Goal: Information Seeking & Learning: Find specific fact

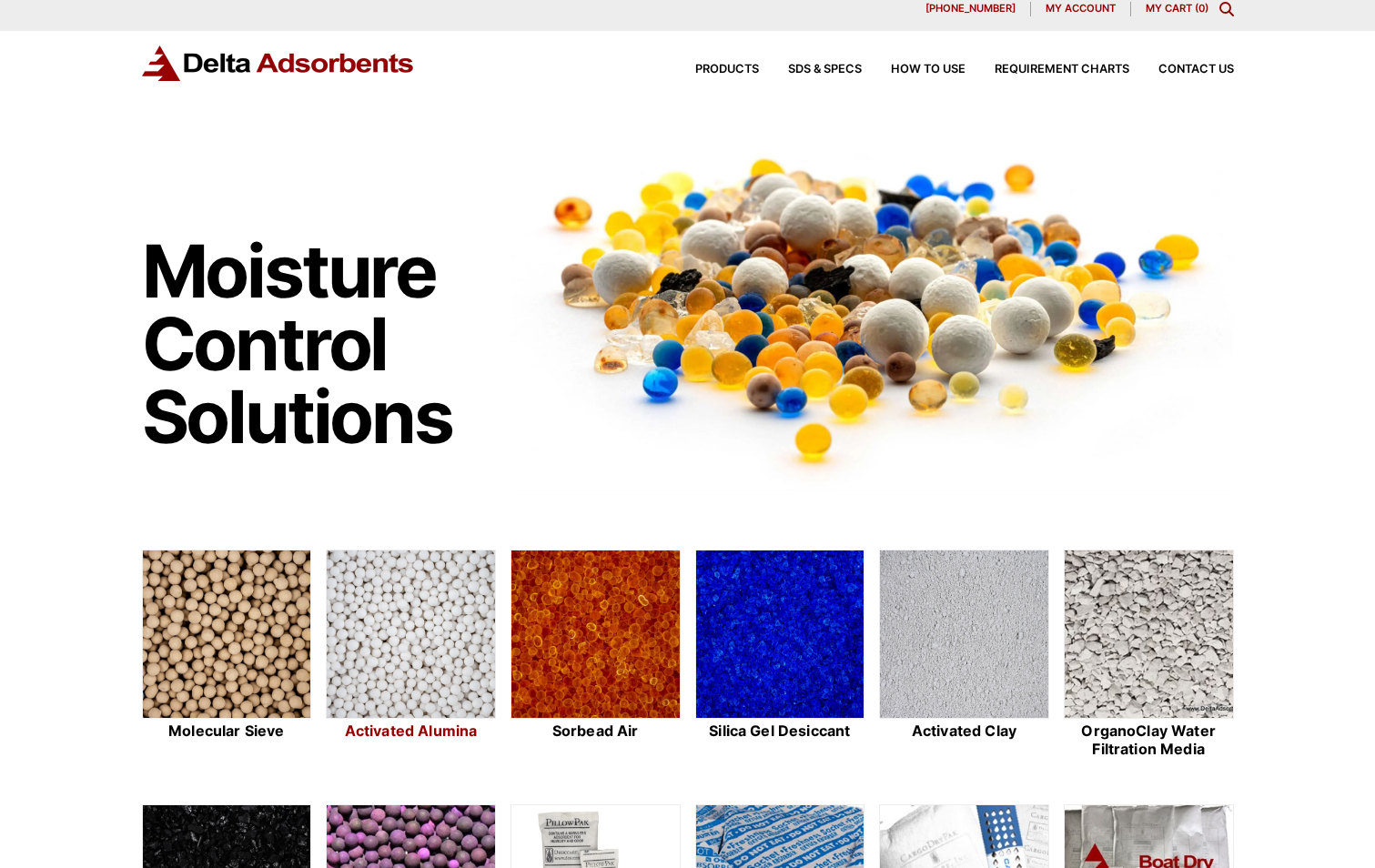
scroll to position [91, 0]
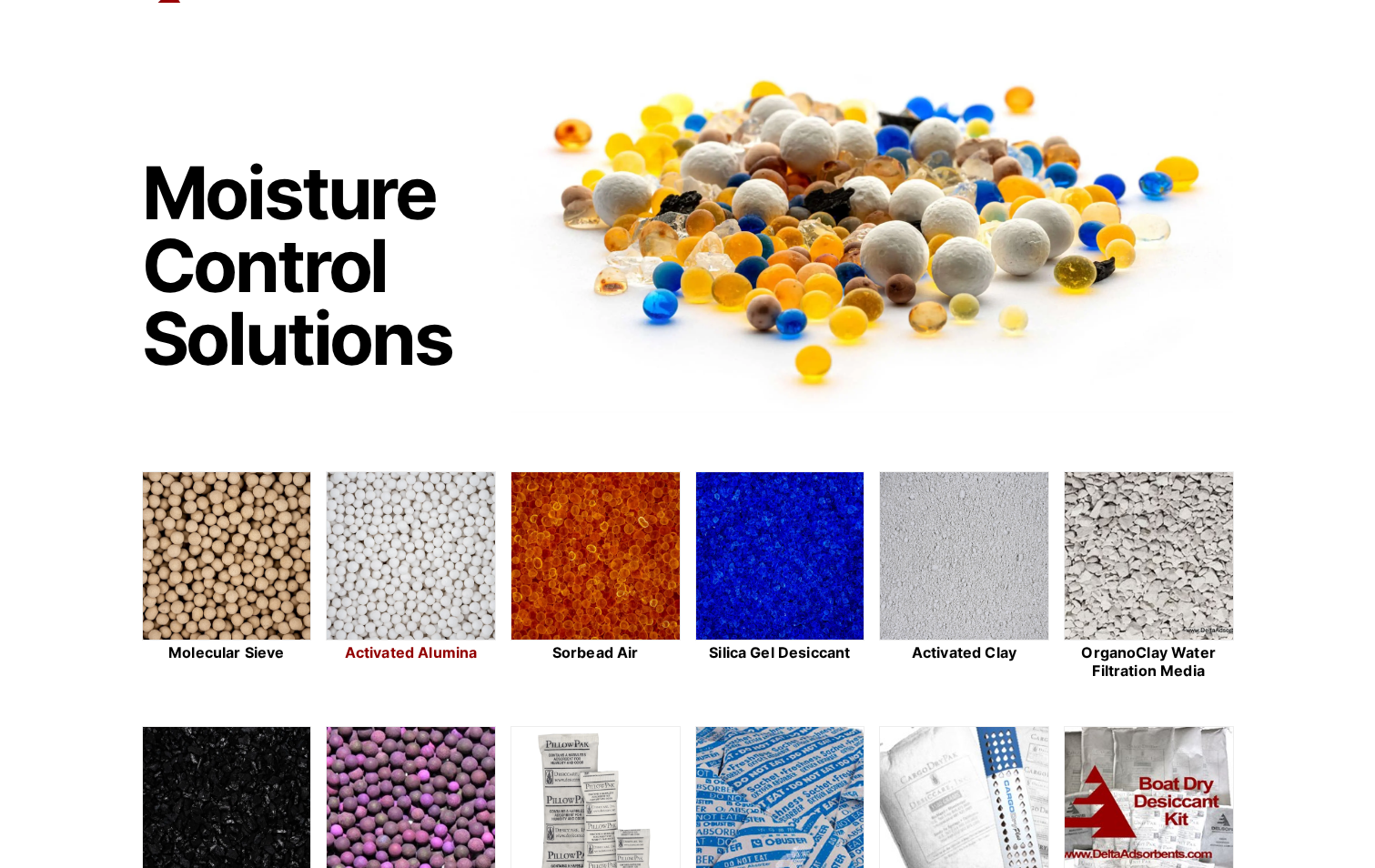
click at [413, 574] on img at bounding box center [410, 557] width 169 height 170
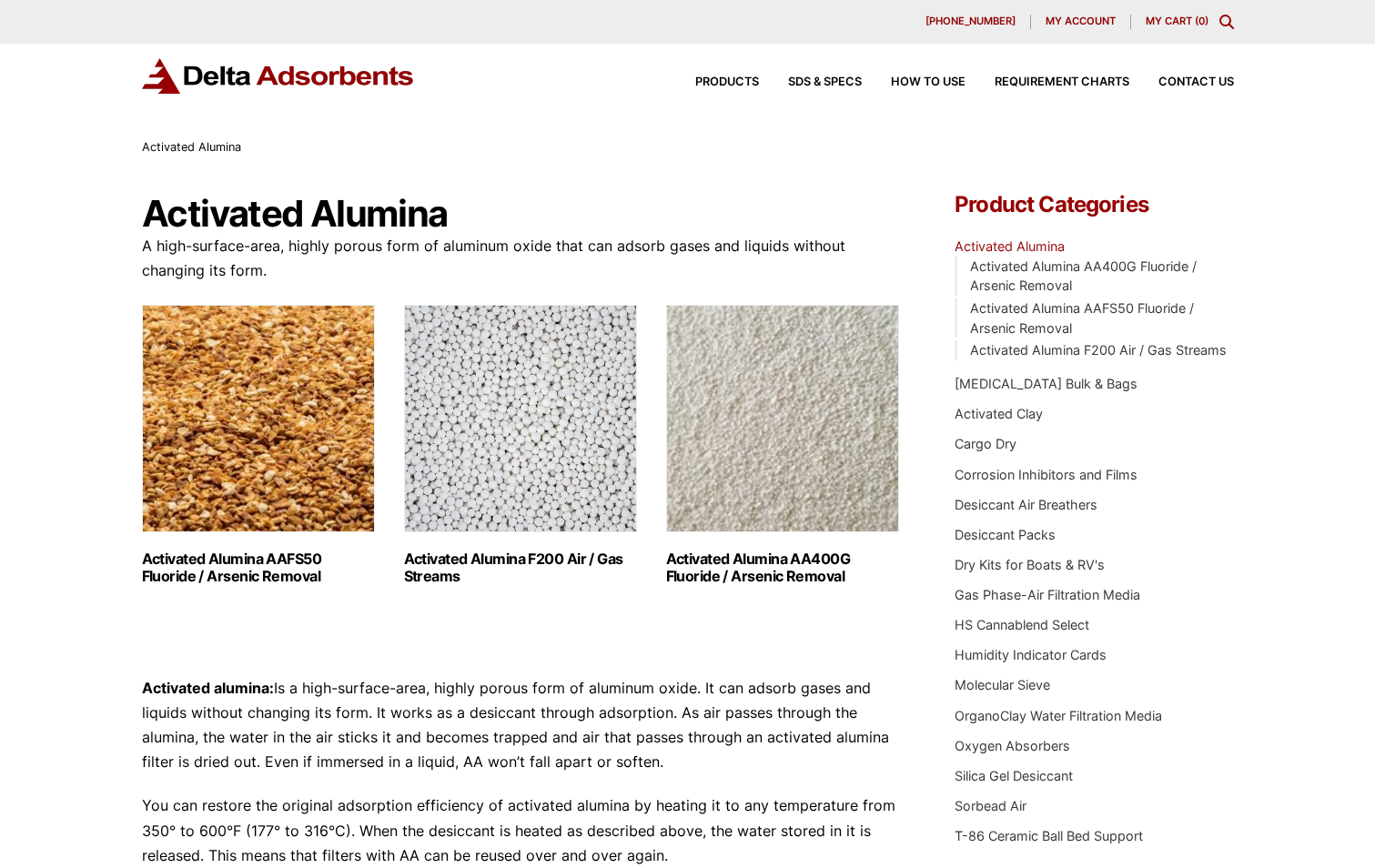
click at [531, 427] on img "Visit product category Activated Alumina F200 Air / Gas Streams" at bounding box center [520, 419] width 233 height 227
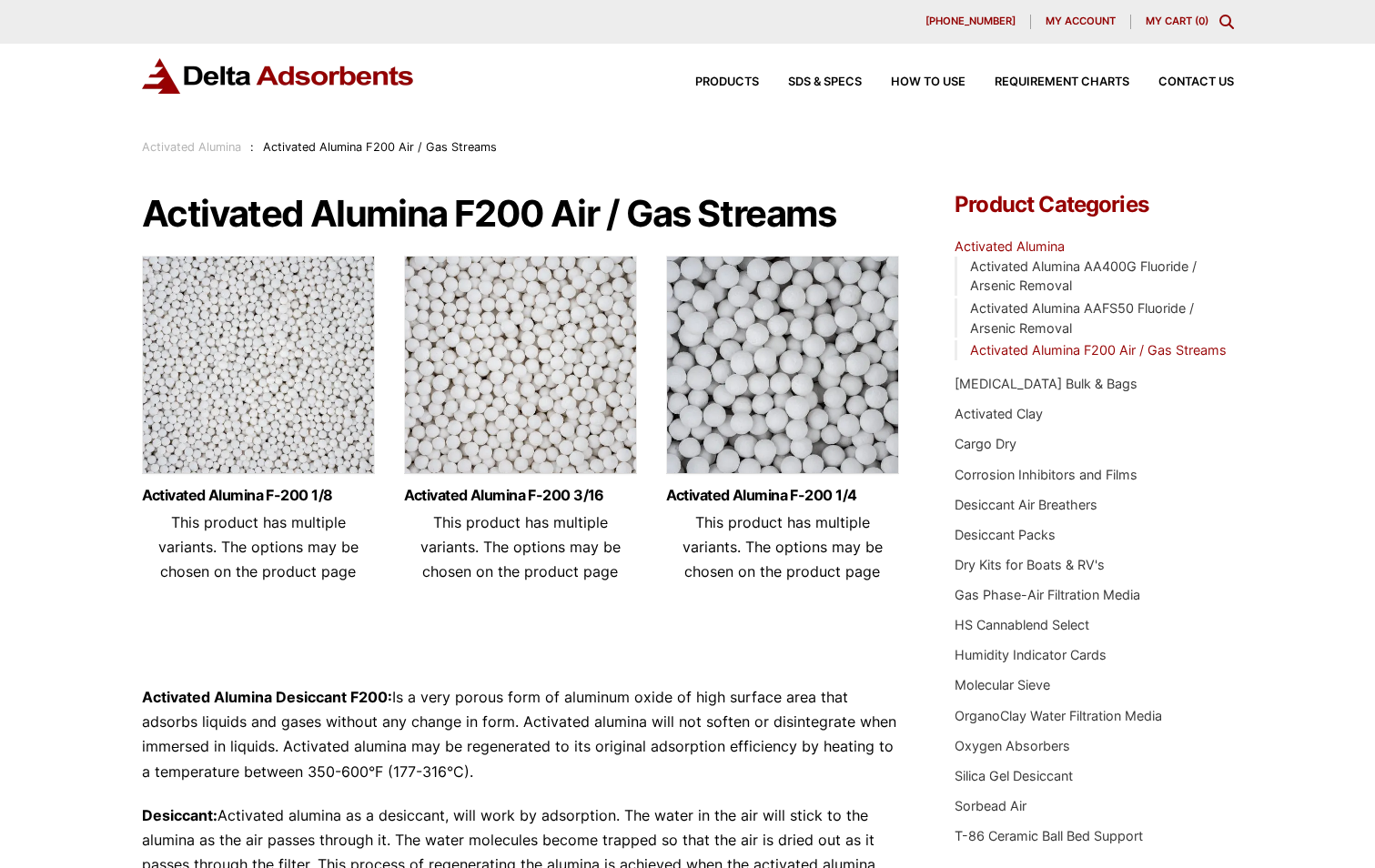
click at [268, 384] on img at bounding box center [258, 369] width 233 height 227
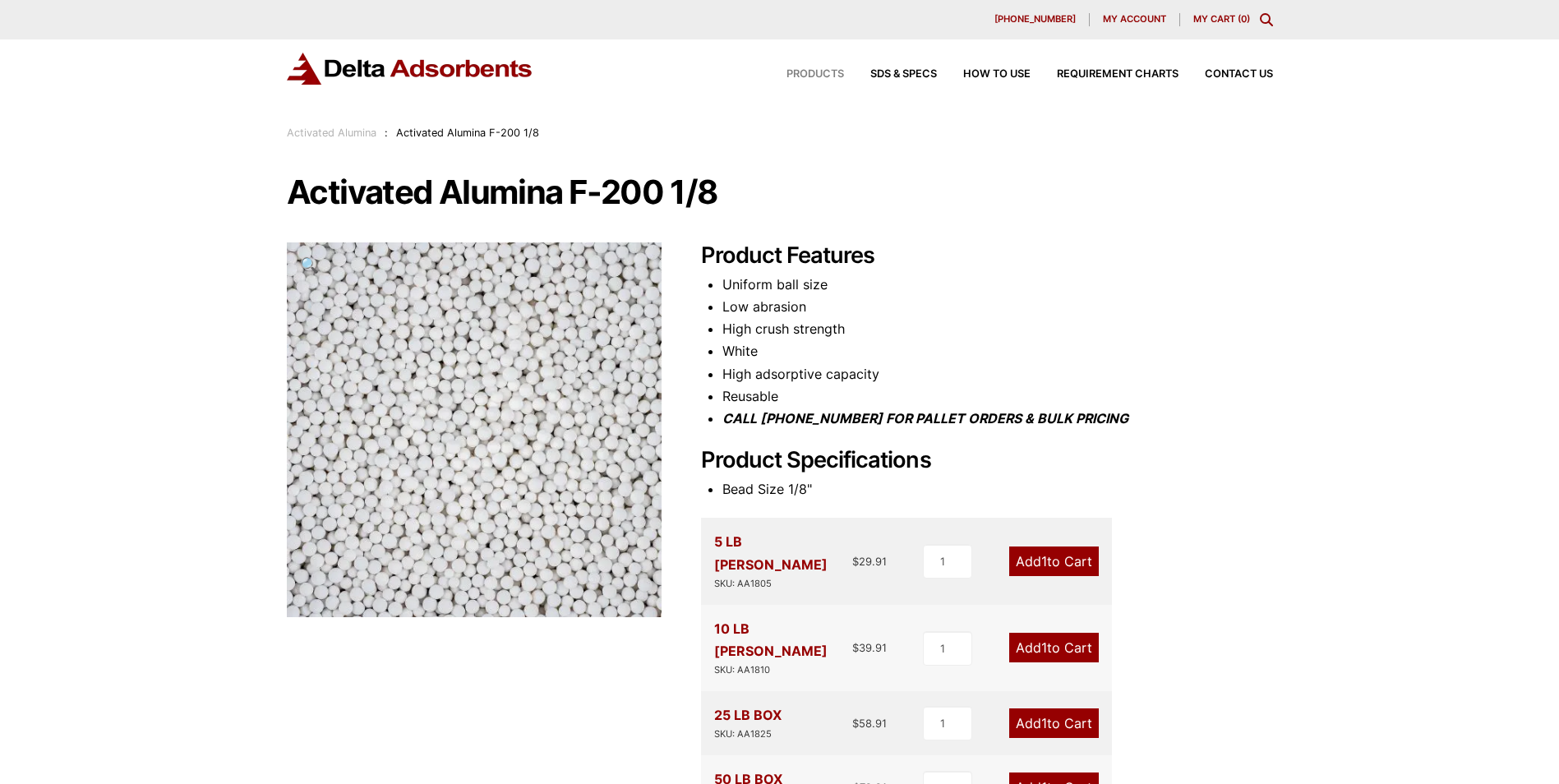
click at [821, 72] on span "Products" at bounding box center [815, 74] width 57 height 11
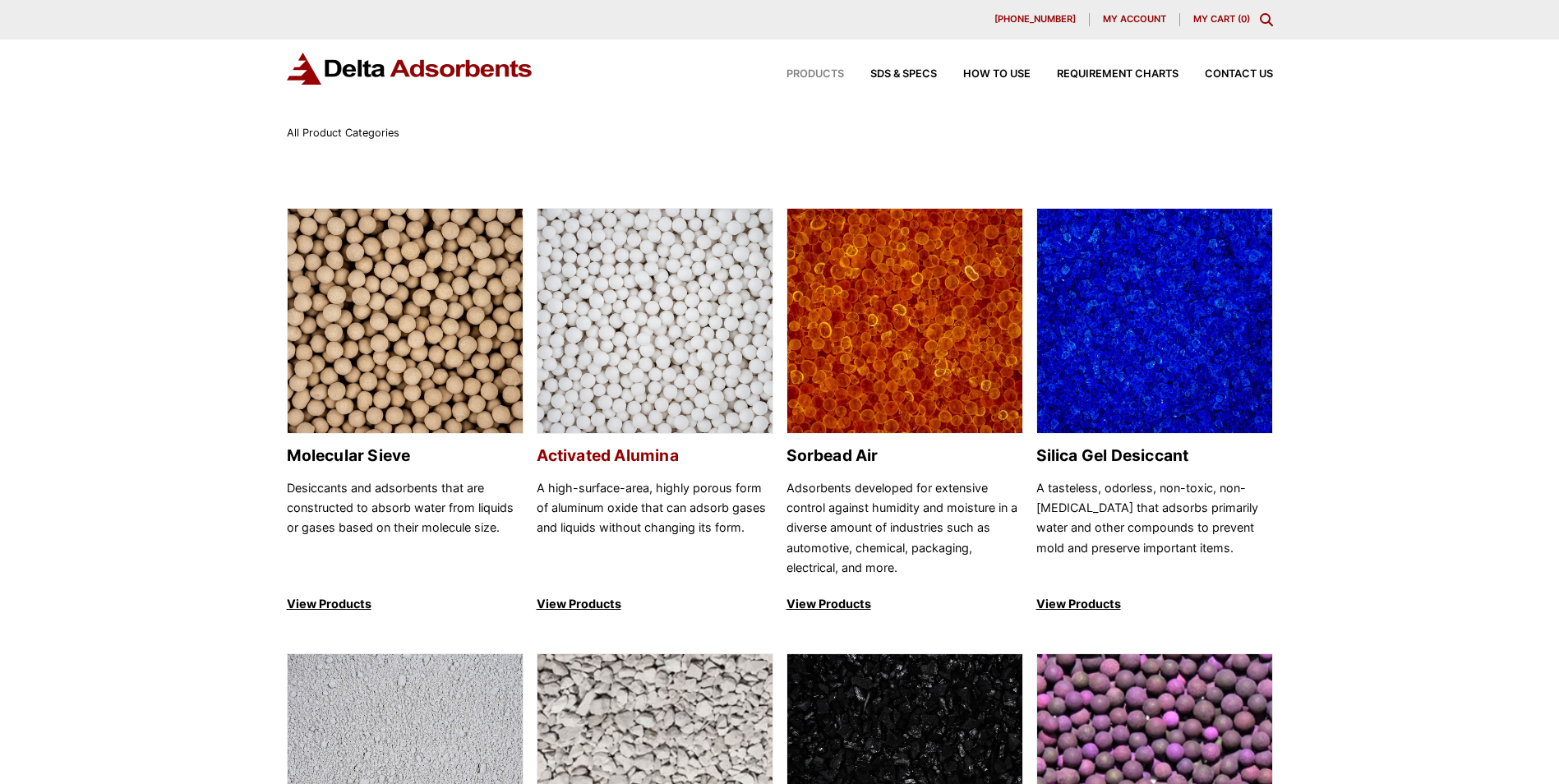
click at [678, 314] on img at bounding box center [654, 322] width 235 height 226
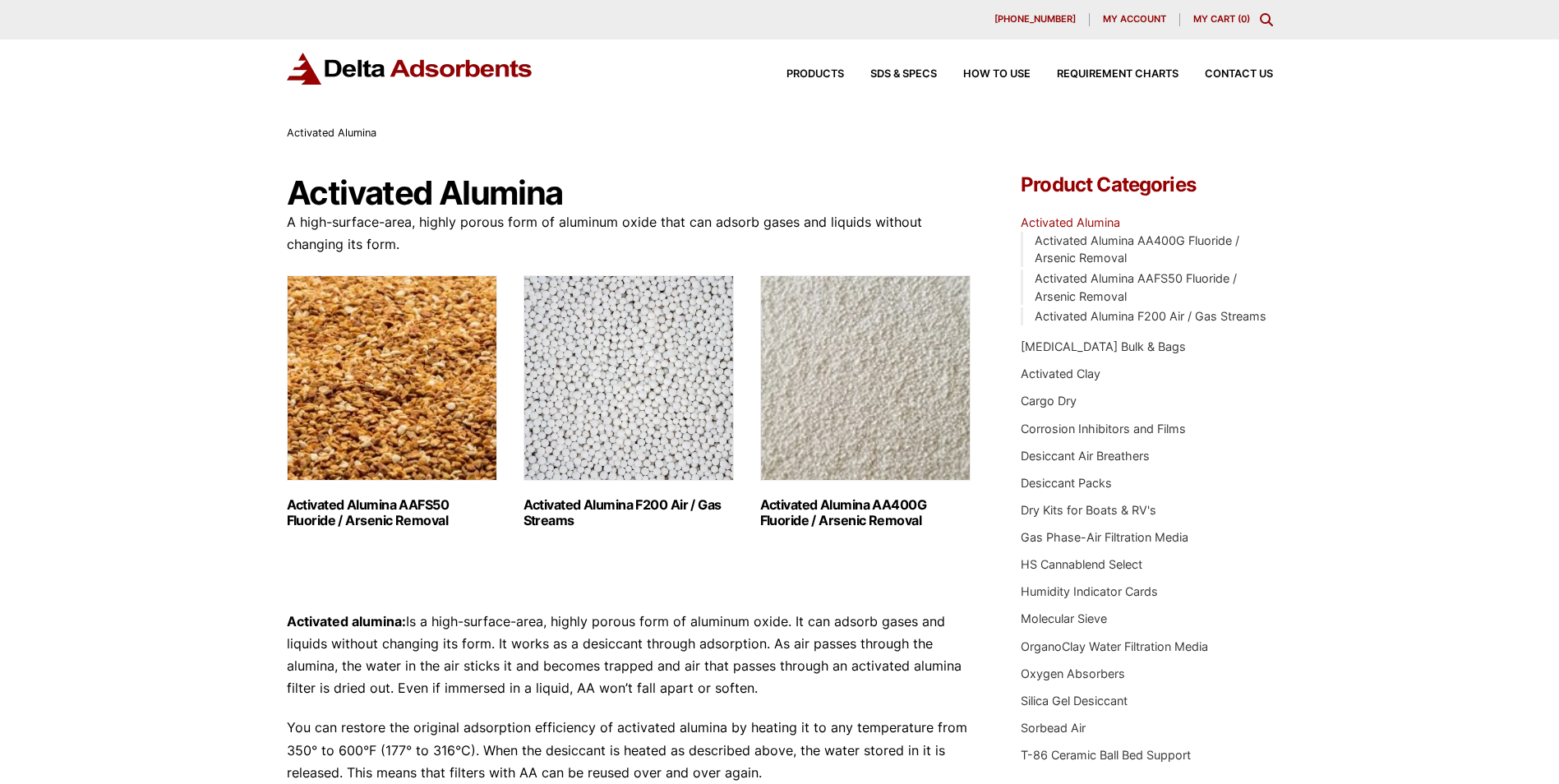
click at [890, 403] on img "Visit product category Activated Alumina AA400G Fluoride / Arsenic Removal" at bounding box center [866, 378] width 211 height 205
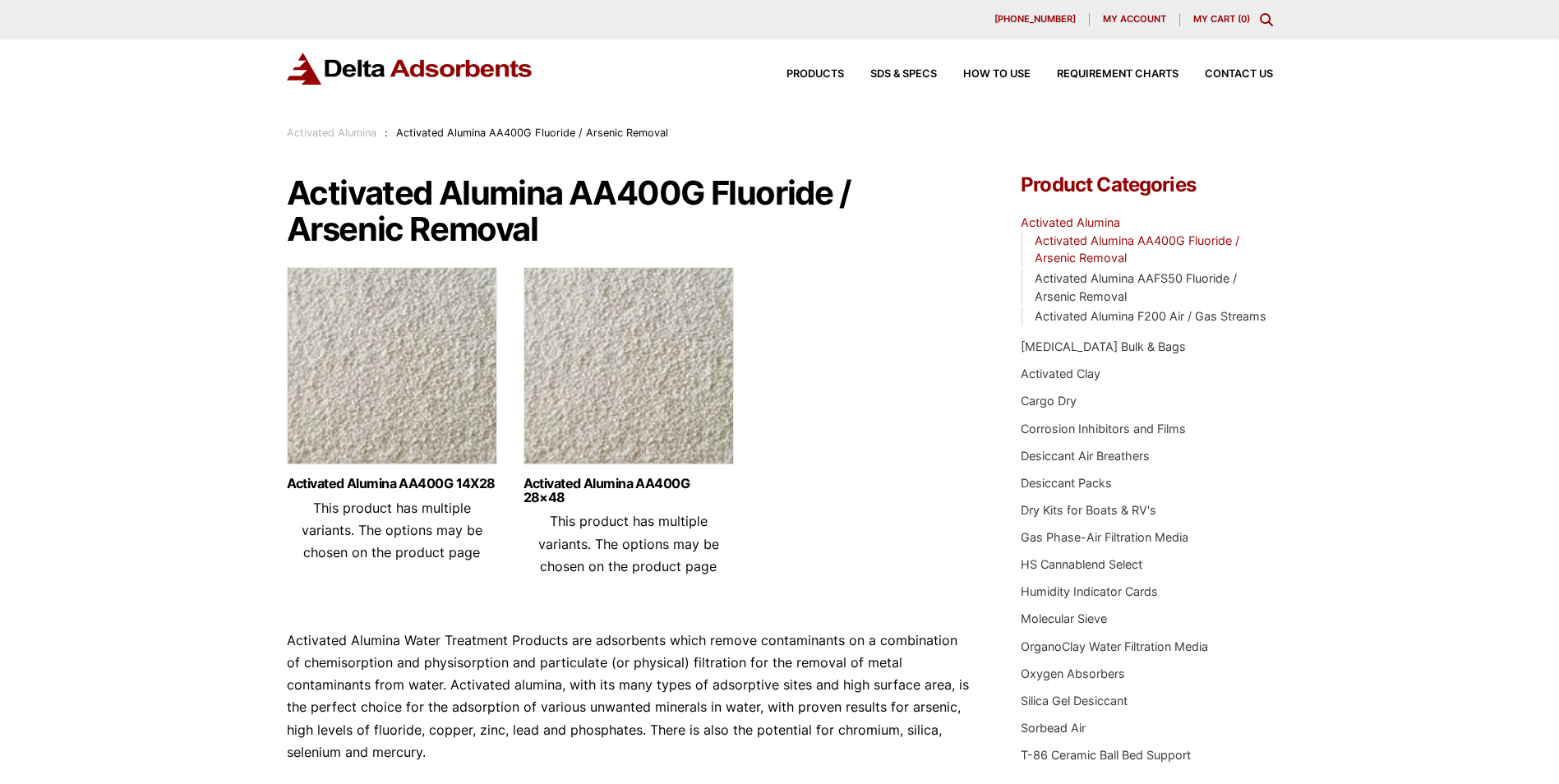
click at [629, 396] on img at bounding box center [629, 370] width 211 height 205
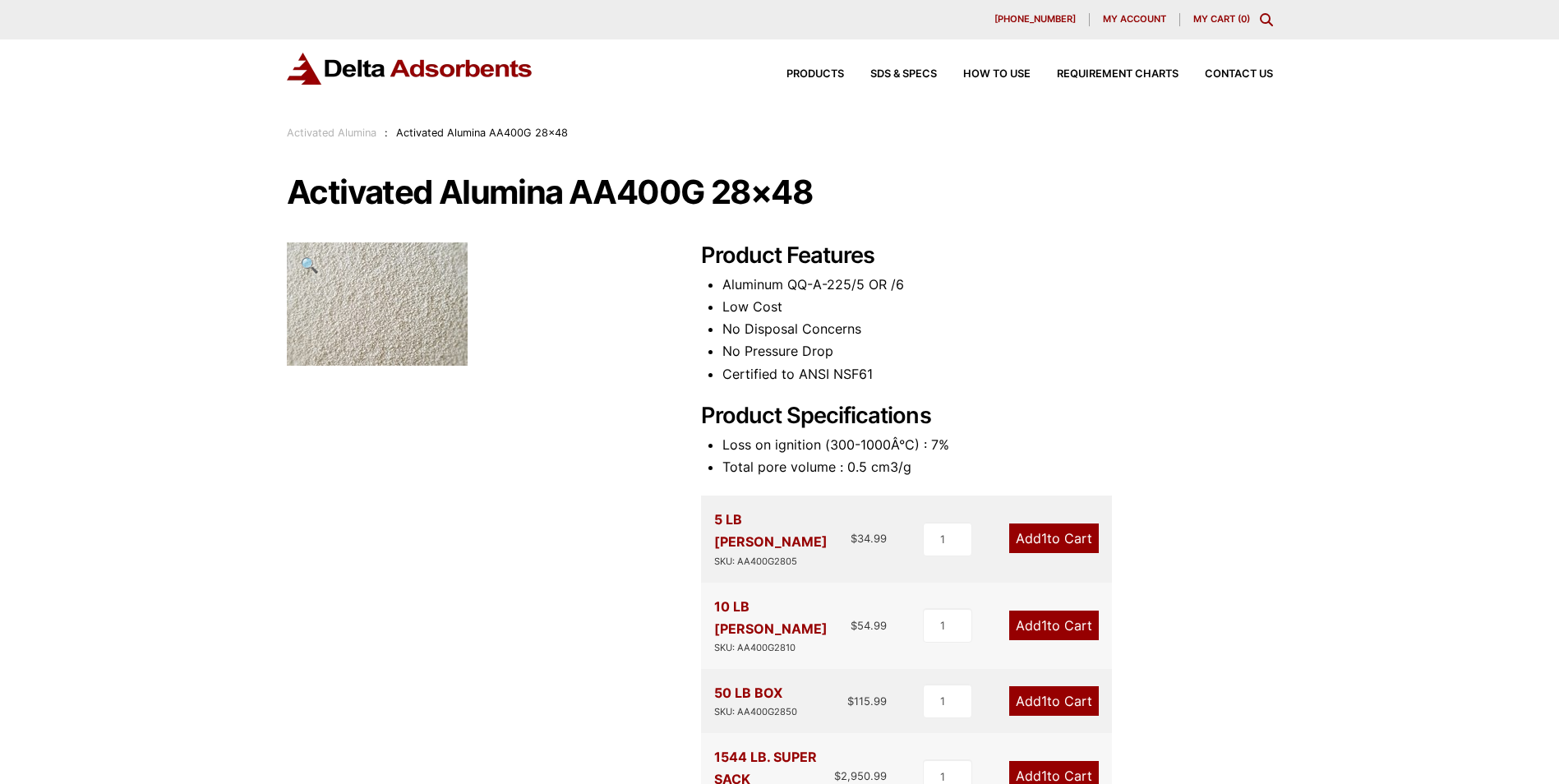
click at [801, 68] on div "Products SDS & SPECS How to Use Requirement Charts Contact Us" at bounding box center [1017, 74] width 526 height 24
click at [801, 74] on span "Products" at bounding box center [815, 74] width 57 height 11
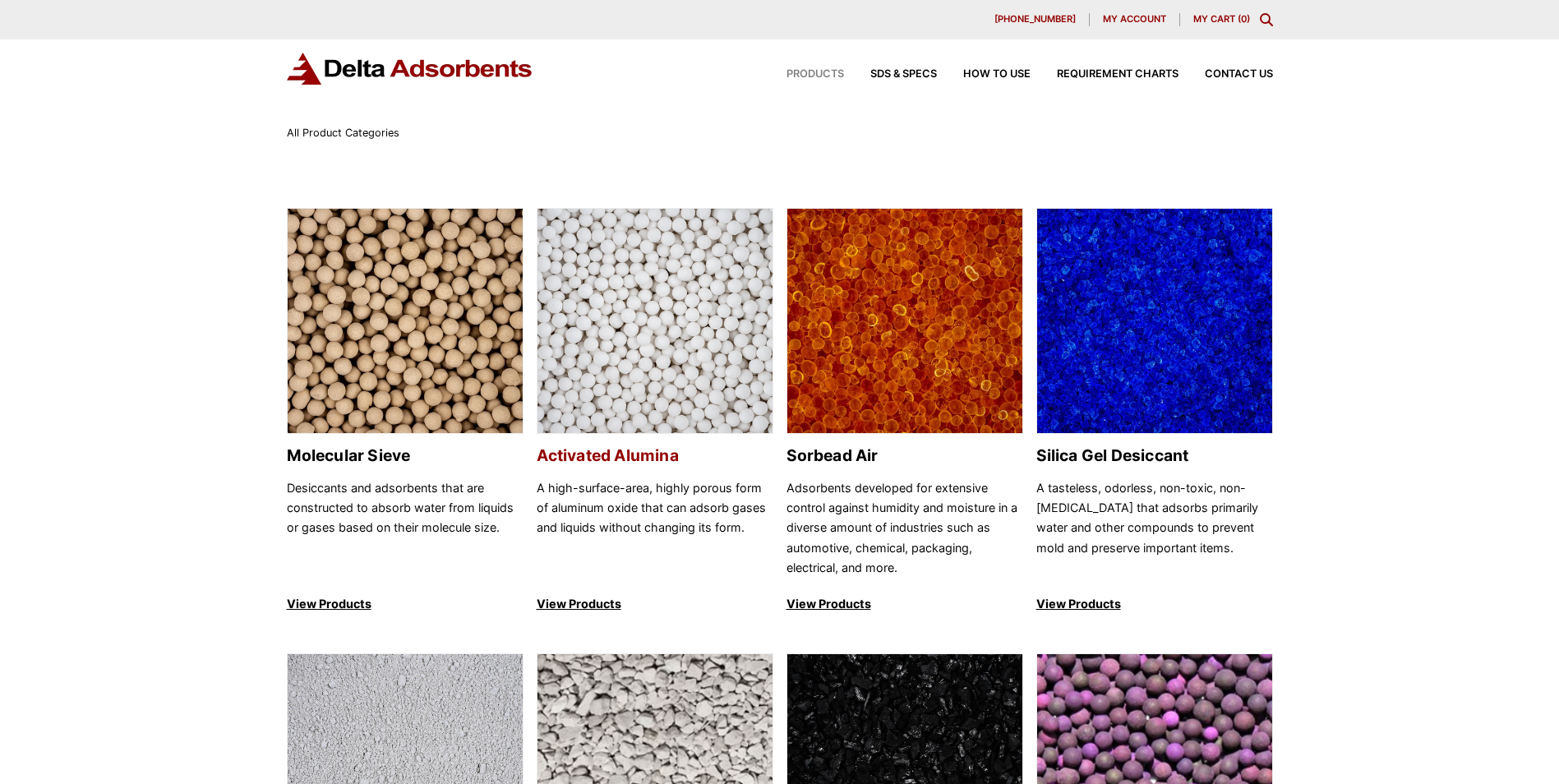
click at [676, 266] on img at bounding box center [654, 322] width 235 height 226
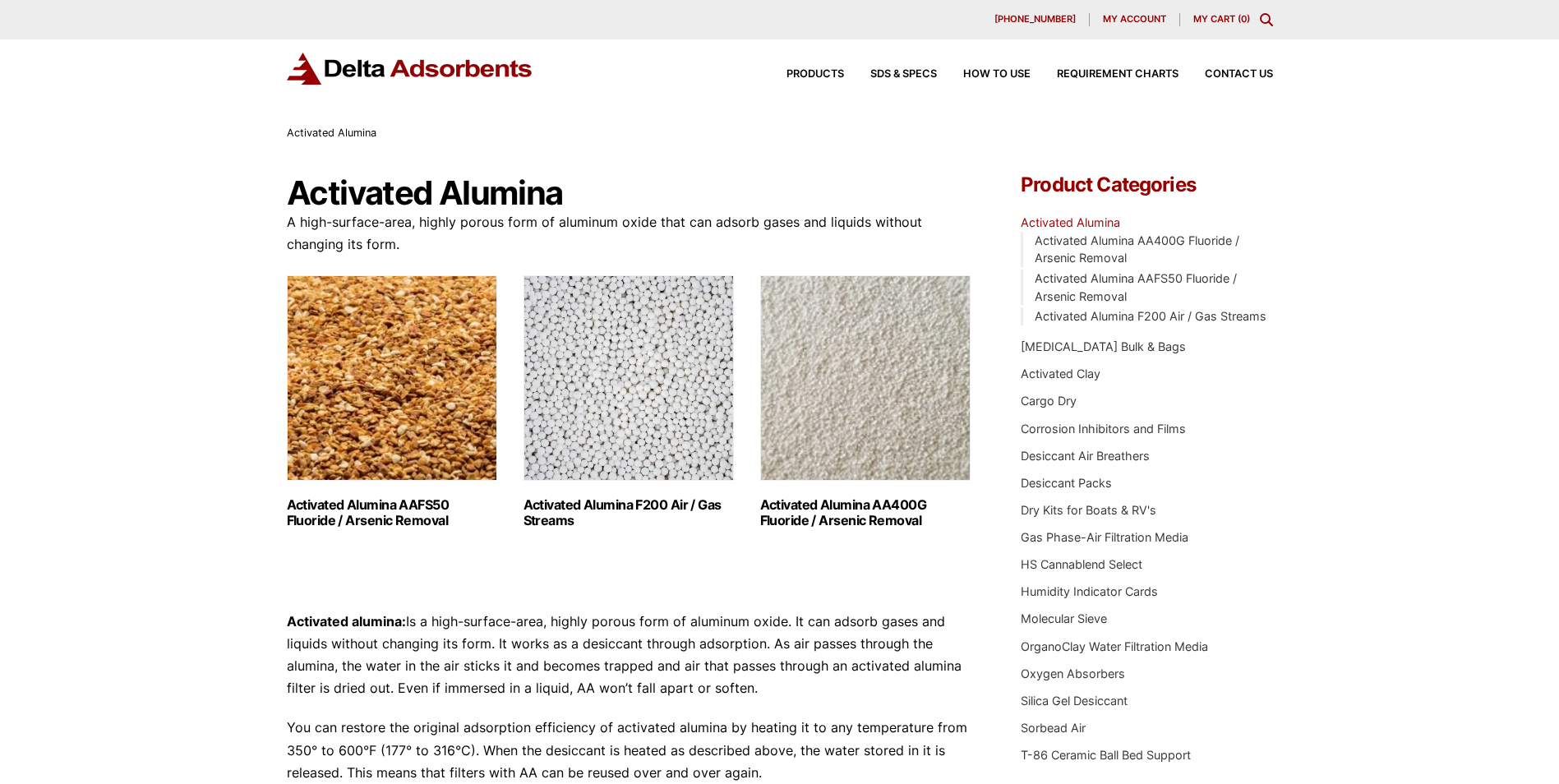
click at [586, 370] on img "Visit product category Activated Alumina F200 Air / Gas Streams" at bounding box center [629, 378] width 211 height 205
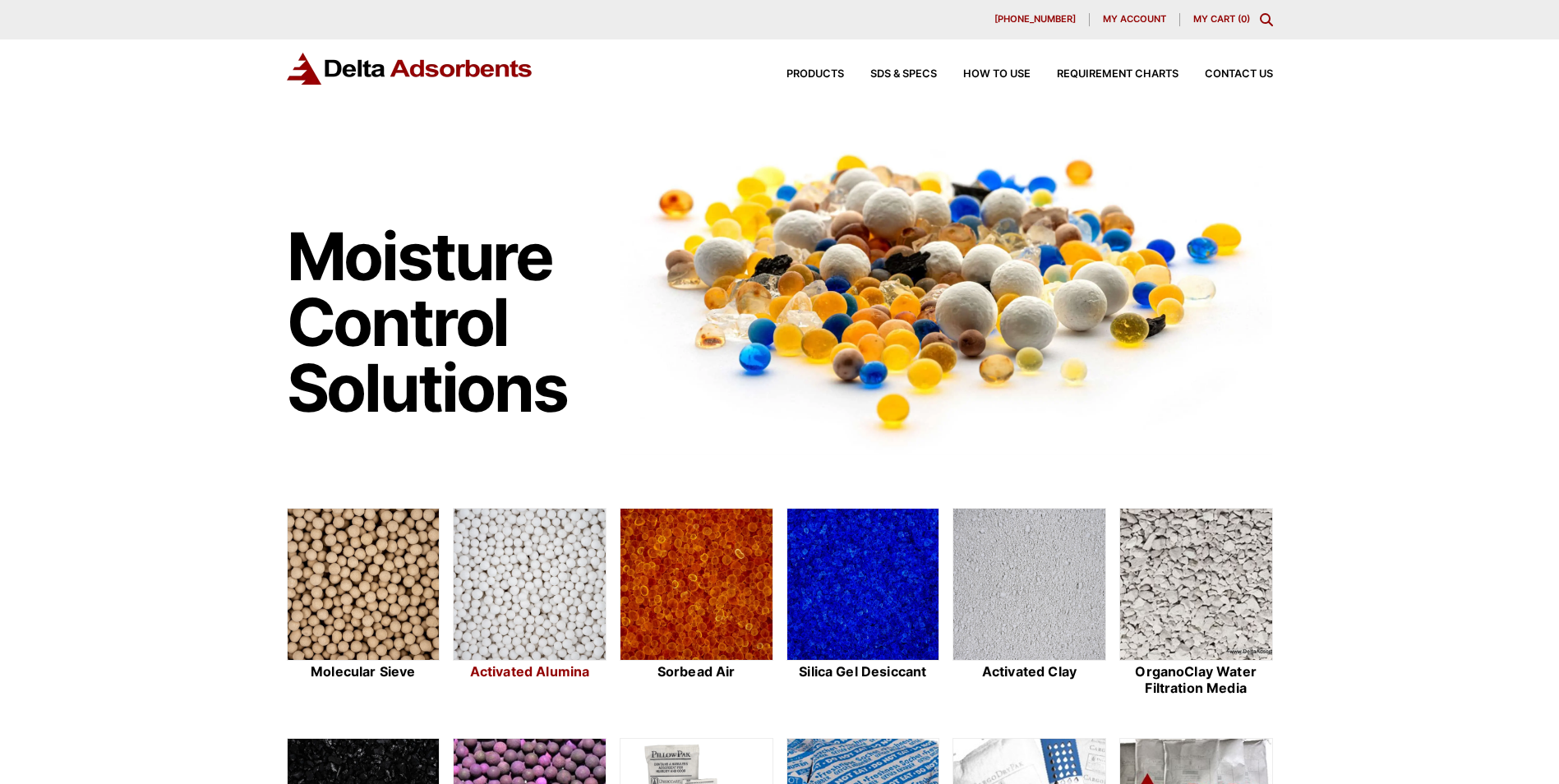
click at [532, 590] on img at bounding box center [530, 585] width 152 height 153
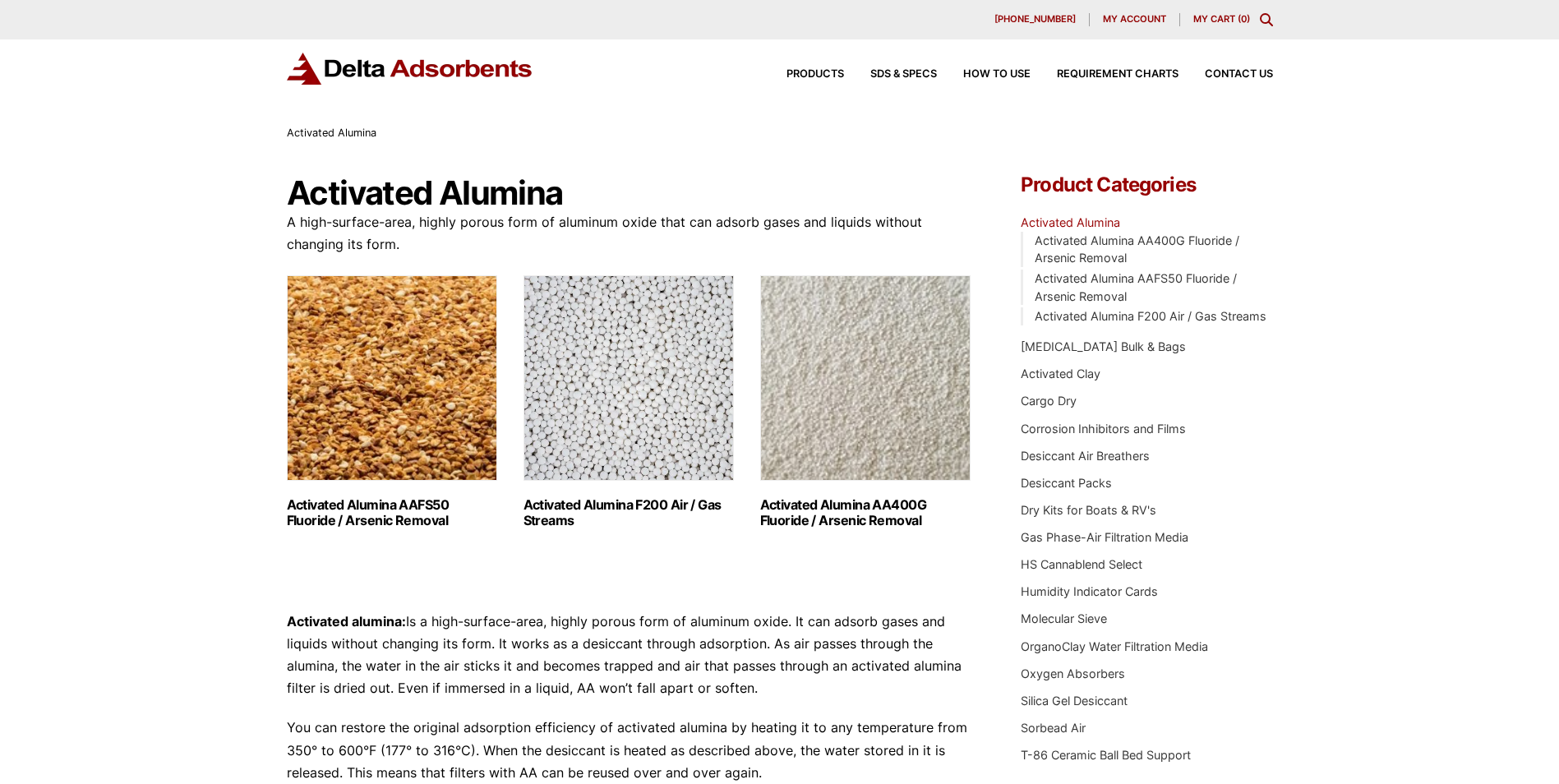
click at [1265, 18] on icon "Toggle Modal Content" at bounding box center [1267, 20] width 13 height 13
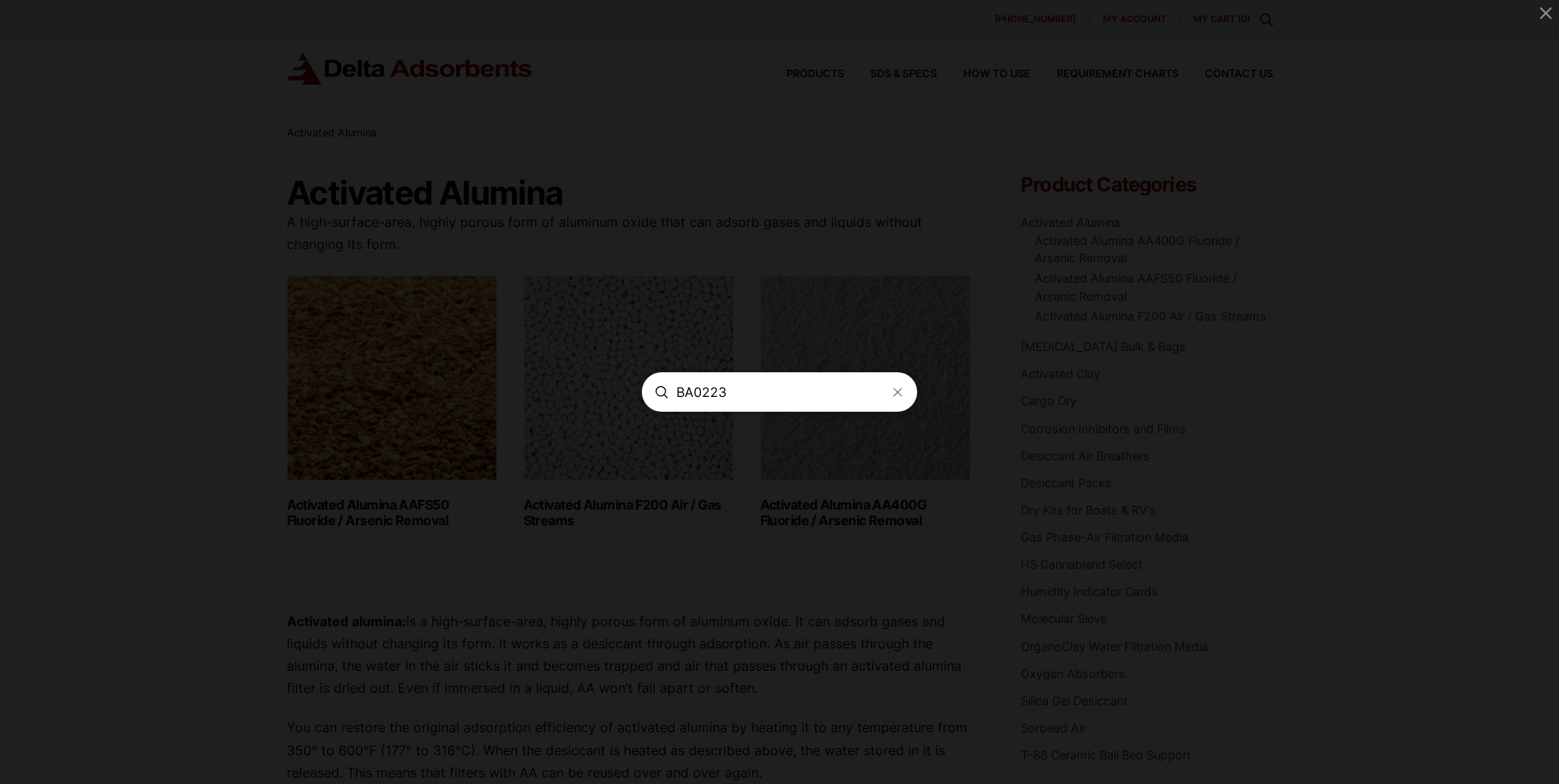
type input "BA0223"
